Goal: Task Accomplishment & Management: Manage account settings

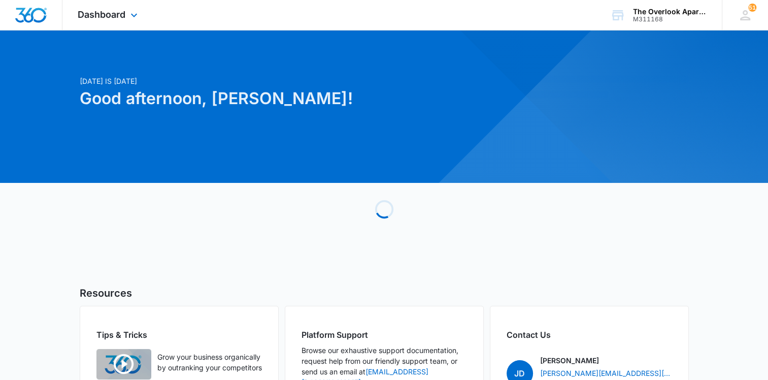
click at [127, 20] on div "Dashboard Apps Reputation Websites Forms CRM Email Social Content Ads Intellige…" at bounding box center [108, 15] width 93 height 30
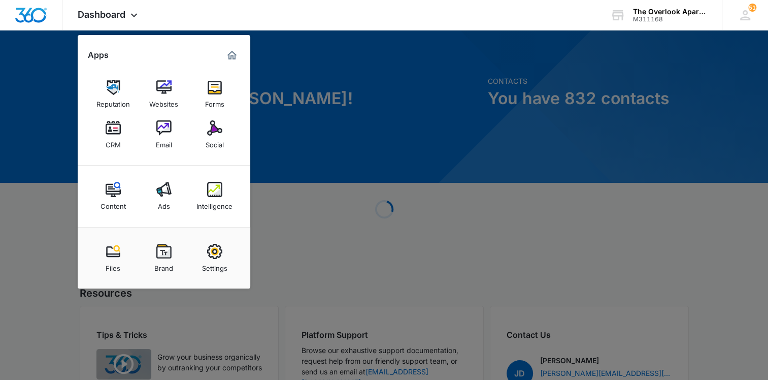
click at [107, 140] on div "CRM" at bounding box center [113, 141] width 15 height 13
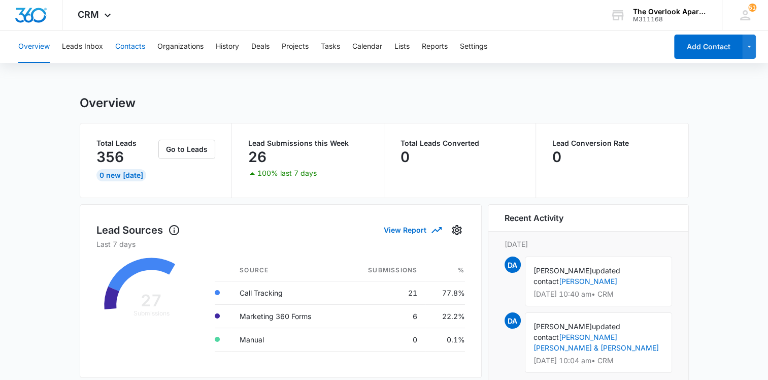
click at [142, 52] on button "Contacts" at bounding box center [130, 46] width 30 height 32
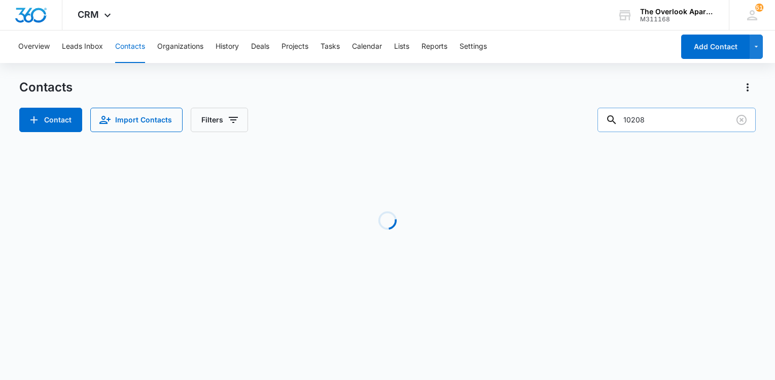
click at [672, 122] on input "10208" at bounding box center [677, 120] width 158 height 24
click at [672, 121] on input "10208" at bounding box center [677, 120] width 158 height 24
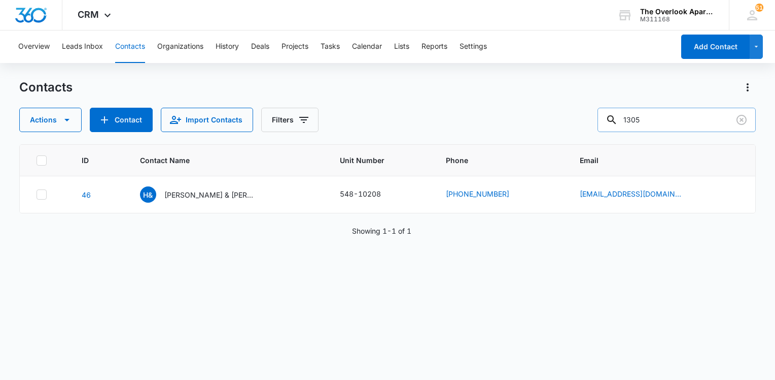
type input "1305"
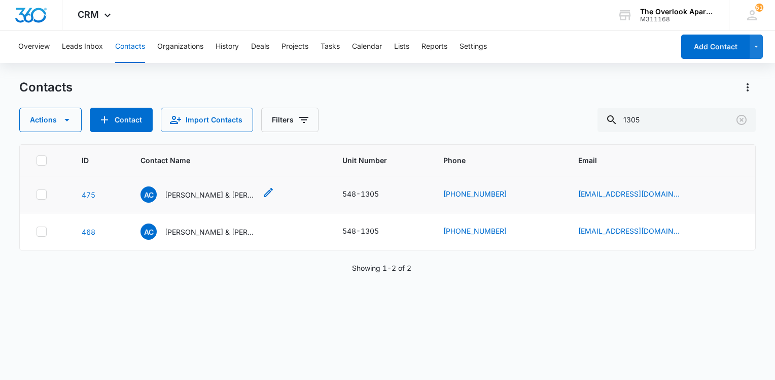
click at [233, 188] on div "AC [PERSON_NAME] & [PERSON_NAME]" at bounding box center [199, 194] width 116 height 16
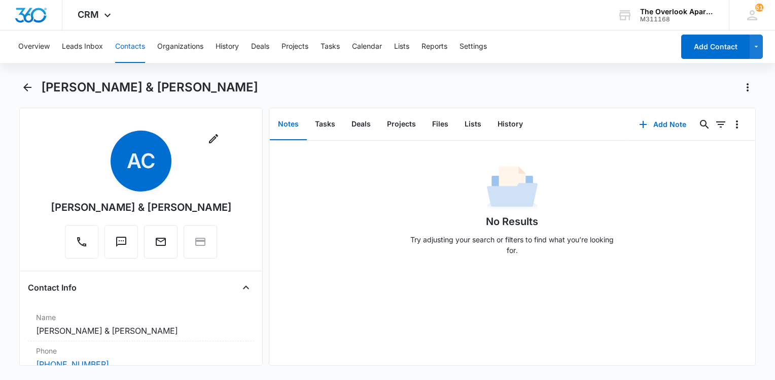
drag, startPoint x: 101, startPoint y: 223, endPoint x: 47, endPoint y: 204, distance: 57.9
click at [47, 204] on div "Remove AC [PERSON_NAME] & [PERSON_NAME]" at bounding box center [141, 196] width 226 height 132
drag, startPoint x: 47, startPoint y: 204, endPoint x: 57, endPoint y: 209, distance: 11.6
copy div "[PERSON_NAME] & [PERSON_NAME]"
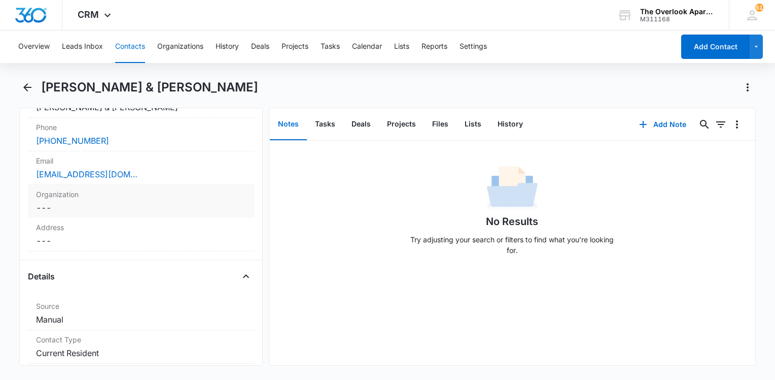
scroll to position [254, 0]
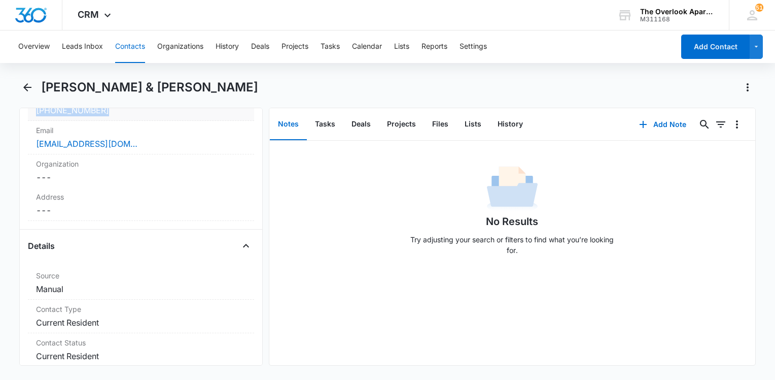
drag, startPoint x: 95, startPoint y: 122, endPoint x: 27, endPoint y: 122, distance: 67.5
click at [28, 121] on div "Phone Cancel Save Changes [PHONE_NUMBER]" at bounding box center [141, 103] width 226 height 33
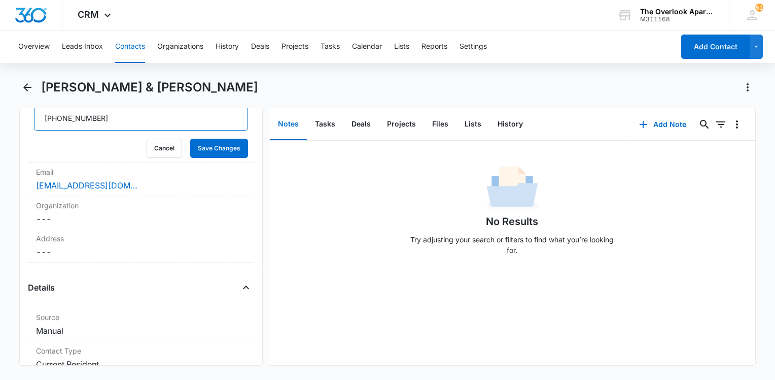
drag, startPoint x: 136, startPoint y: 136, endPoint x: 20, endPoint y: 142, distance: 116.3
click at [20, 142] on div "Remove AC [PERSON_NAME] & [PERSON_NAME] Contact Info Name Cancel Save Changes […" at bounding box center [141, 237] width 244 height 258
